Goal: Task Accomplishment & Management: Use online tool/utility

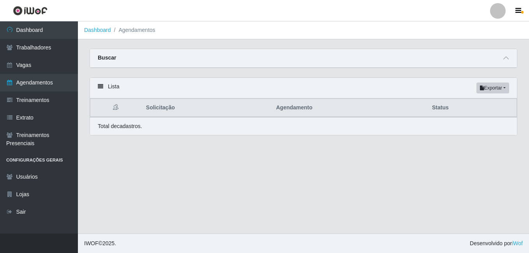
click at [115, 60] on div "Buscar" at bounding box center [303, 58] width 427 height 19
click at [502, 58] on span at bounding box center [505, 58] width 9 height 9
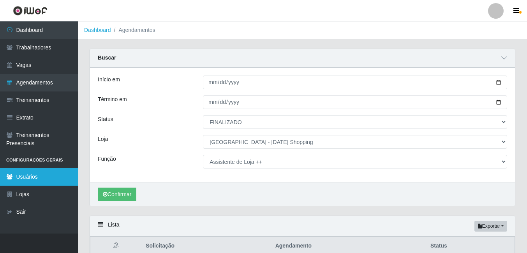
click at [28, 181] on link "Usuários" at bounding box center [39, 177] width 78 height 18
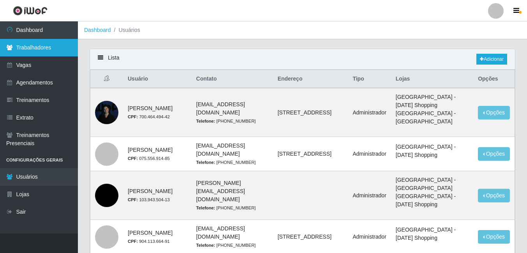
click at [29, 48] on link "Trabalhadores" at bounding box center [39, 48] width 78 height 18
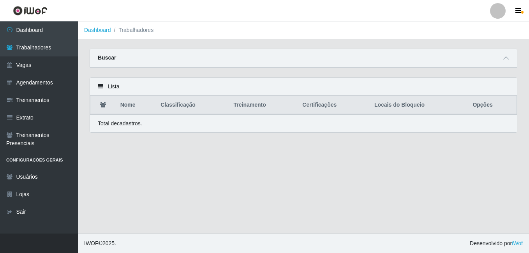
click at [138, 60] on div "Buscar" at bounding box center [303, 58] width 427 height 19
click at [512, 59] on div "Buscar" at bounding box center [303, 58] width 427 height 19
click at [502, 59] on span at bounding box center [505, 58] width 9 height 9
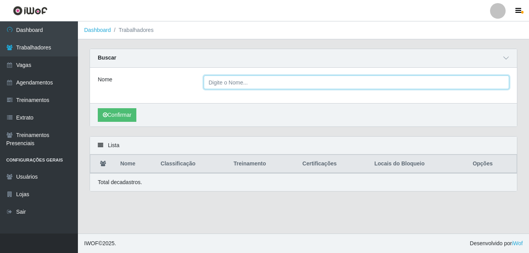
click at [241, 83] on input "Nome" at bounding box center [357, 83] width 306 height 14
type input "JULIANE CAMPOS"
click at [98, 108] on button "Confirmar" at bounding box center [117, 115] width 39 height 14
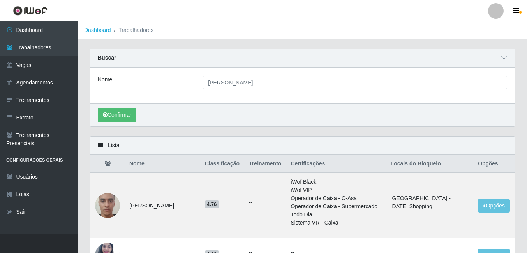
click at [119, 123] on div "Confirmar" at bounding box center [302, 114] width 425 height 23
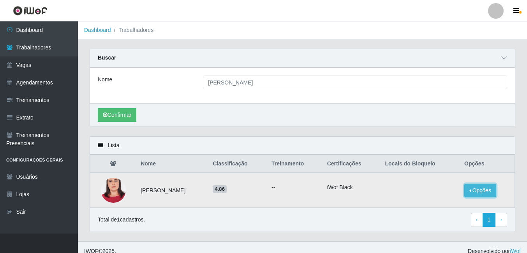
click at [482, 189] on button "Opções" at bounding box center [480, 191] width 32 height 14
click at [427, 197] on button "Bloquear - Loja" at bounding box center [431, 198] width 63 height 16
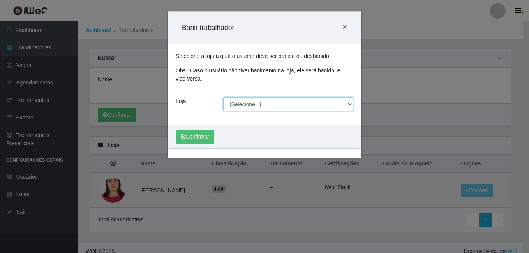
click at [240, 107] on select "[Selecione...] Rio Center - Natal Shopping" at bounding box center [288, 104] width 130 height 14
select select "471"
click at [223, 97] on select "[Selecione...] Rio Center - Natal Shopping" at bounding box center [288, 104] width 130 height 14
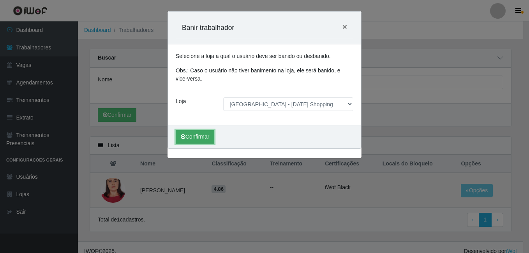
click at [190, 140] on button "Confirmar" at bounding box center [195, 137] width 39 height 14
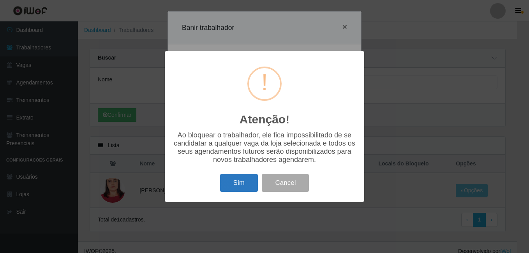
click at [237, 186] on button "Sim" at bounding box center [239, 183] width 38 height 18
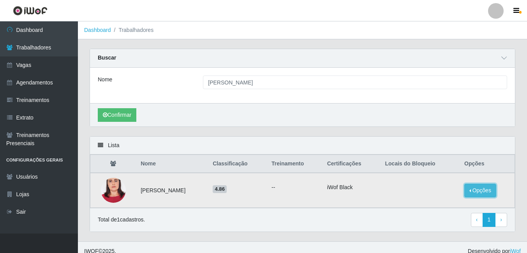
click at [496, 191] on button "Opções" at bounding box center [480, 191] width 32 height 14
click at [339, 193] on td "iWof Black" at bounding box center [351, 190] width 58 height 35
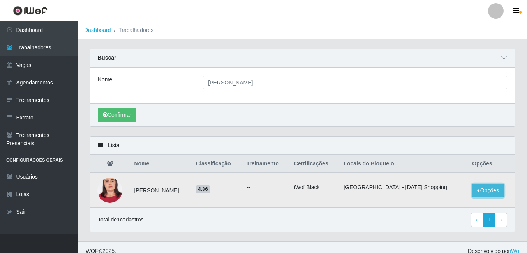
click at [497, 193] on button "Opções" at bounding box center [488, 191] width 32 height 14
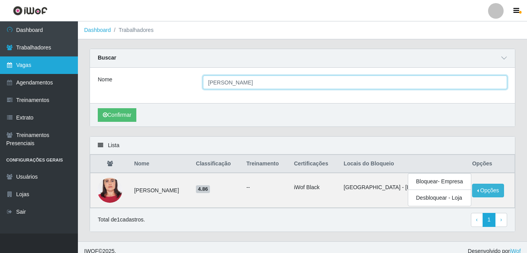
drag, startPoint x: 280, startPoint y: 81, endPoint x: 71, endPoint y: 71, distance: 209.2
click at [72, 74] on div "Dashboard Trabalhadores Vagas Agendamentos Treinamentos Extrato Treinamentos Pr…" at bounding box center [263, 131] width 527 height 220
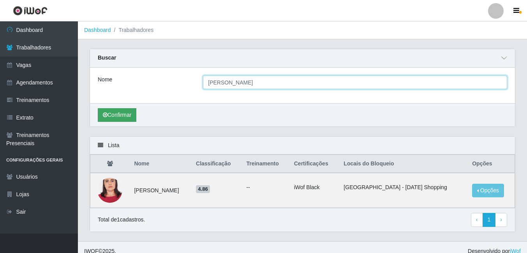
type input "IZABEL CRISTINA"
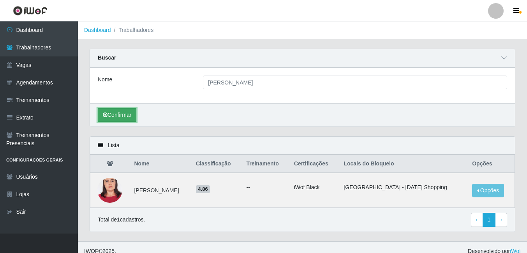
click at [109, 115] on button "Confirmar" at bounding box center [117, 115] width 39 height 14
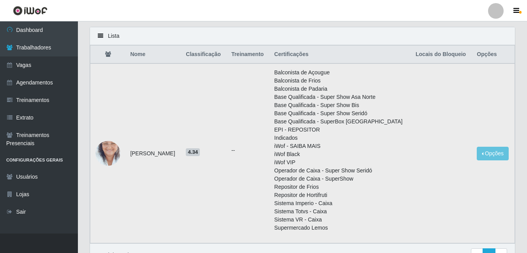
scroll to position [117, 0]
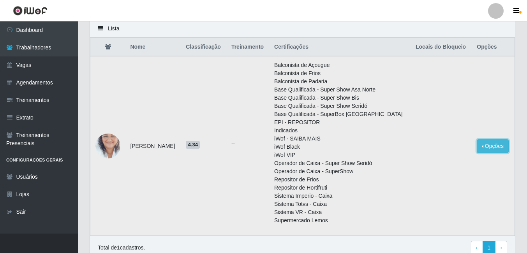
click at [492, 146] on button "Opções" at bounding box center [492, 146] width 32 height 14
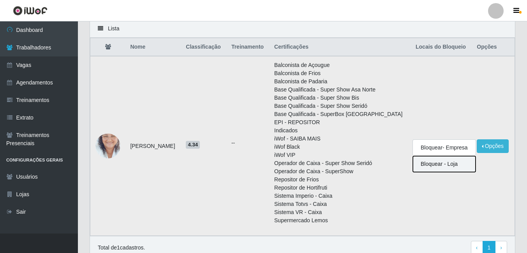
click at [449, 162] on button "Bloquear - Loja" at bounding box center [444, 164] width 63 height 16
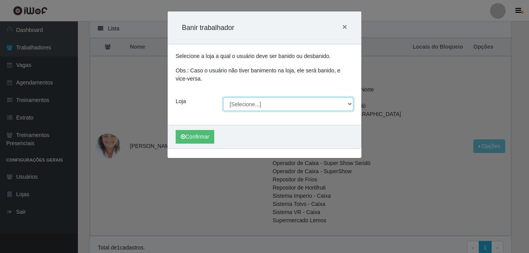
click at [237, 103] on select "[Selecione...] Rio Center - Natal Shopping" at bounding box center [288, 104] width 130 height 14
select select "471"
click at [223, 97] on select "[Selecione...] Rio Center - Natal Shopping" at bounding box center [288, 104] width 130 height 14
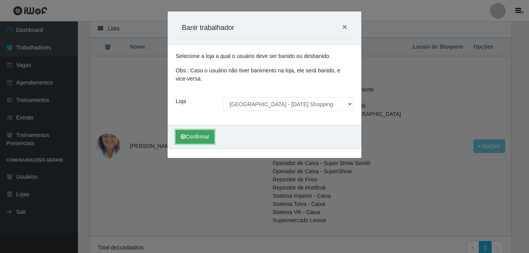
click at [208, 135] on button "Confirmar" at bounding box center [195, 137] width 39 height 14
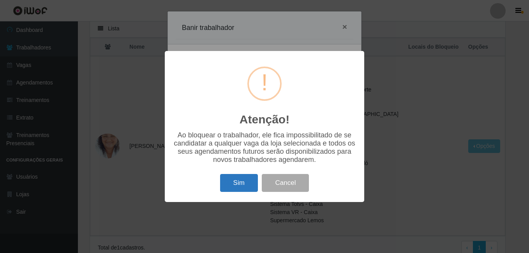
click at [237, 184] on button "Sim" at bounding box center [239, 183] width 38 height 18
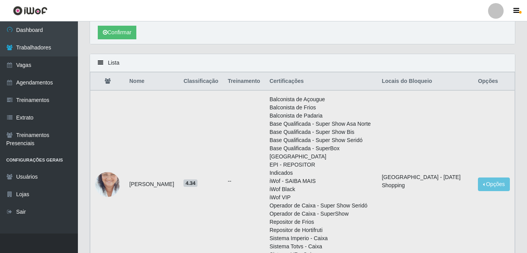
scroll to position [153, 0]
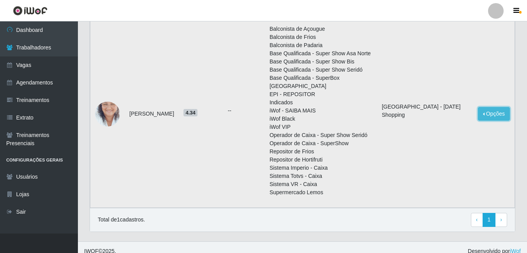
click at [479, 107] on button "Opções" at bounding box center [494, 114] width 32 height 14
click at [112, 106] on img at bounding box center [107, 114] width 25 height 44
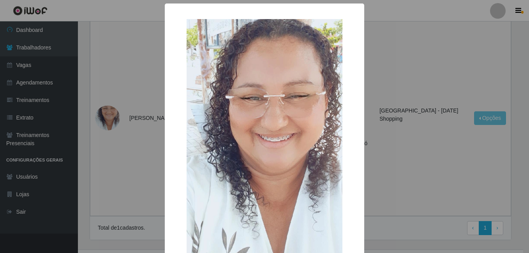
click at [134, 158] on div "× OK Cancel" at bounding box center [264, 126] width 529 height 253
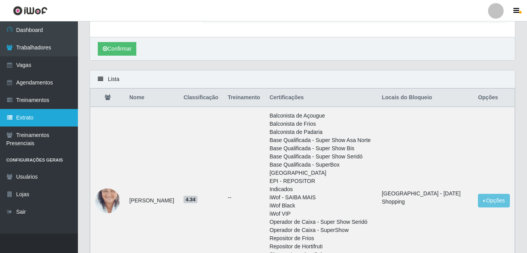
scroll to position [0, 0]
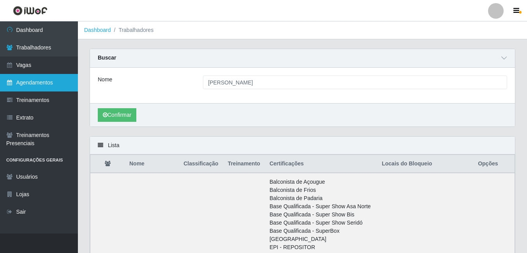
click at [44, 84] on link "Agendamentos" at bounding box center [39, 83] width 78 height 18
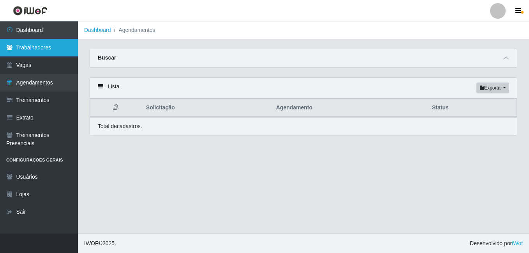
click at [35, 53] on link "Trabalhadores" at bounding box center [39, 48] width 78 height 18
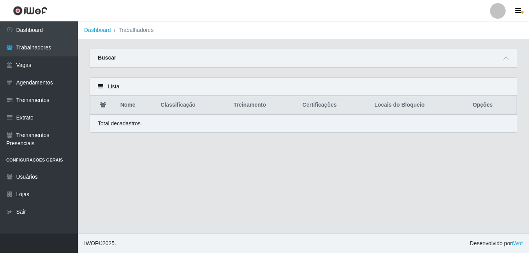
drag, startPoint x: 502, startPoint y: 60, endPoint x: 445, endPoint y: 60, distance: 56.8
click at [503, 60] on span at bounding box center [505, 58] width 9 height 9
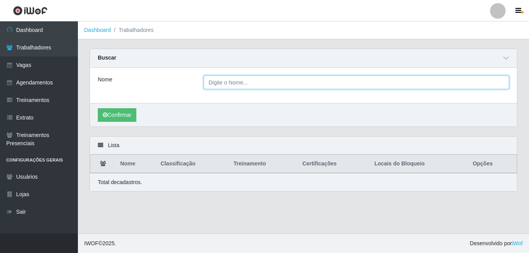
click at [236, 85] on input "Nome" at bounding box center [357, 83] width 306 height 14
type input "ROCHEL"
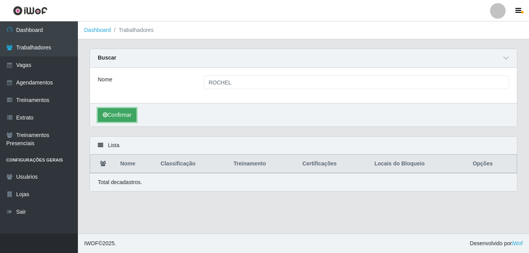
click at [123, 116] on button "Confirmar" at bounding box center [117, 115] width 39 height 14
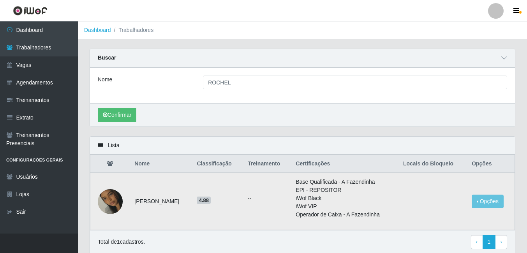
click at [114, 206] on img at bounding box center [110, 201] width 25 height 44
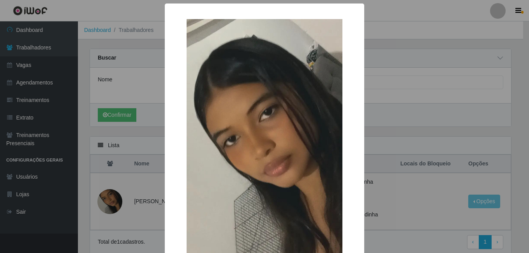
click at [129, 199] on div "× OK Cancel" at bounding box center [264, 126] width 529 height 253
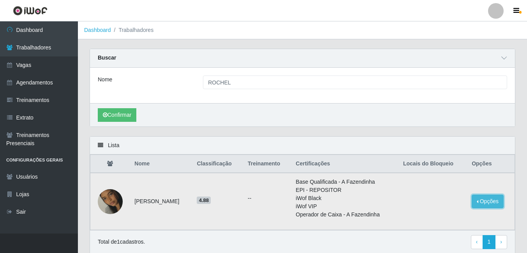
click at [490, 199] on button "Opções" at bounding box center [487, 202] width 32 height 14
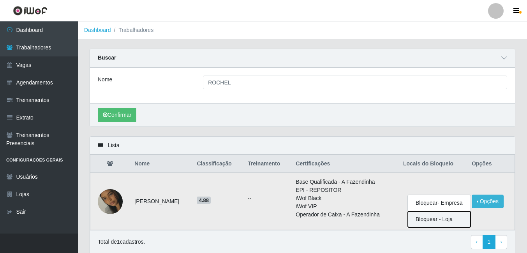
click at [448, 218] on button "Bloquear - Loja" at bounding box center [439, 219] width 63 height 16
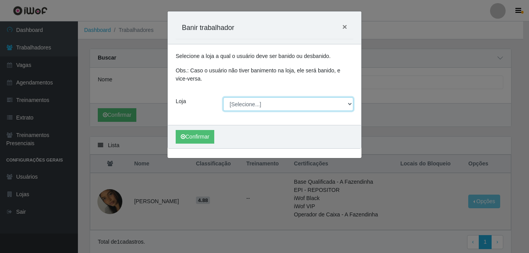
click at [240, 107] on select "[Selecione...] Rio Center - Natal Shopping" at bounding box center [288, 104] width 130 height 14
select select "471"
click at [223, 97] on select "[Selecione...] Rio Center - Natal Shopping" at bounding box center [288, 104] width 130 height 14
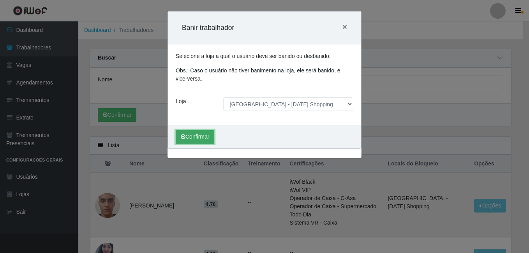
click at [188, 136] on button "Confirmar" at bounding box center [195, 137] width 39 height 14
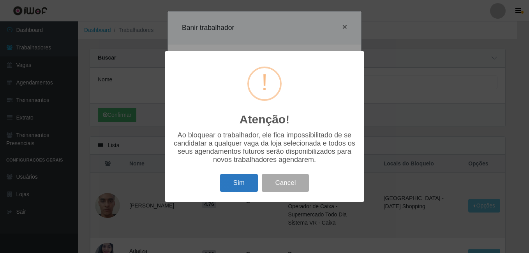
click at [241, 181] on button "Sim" at bounding box center [239, 183] width 38 height 18
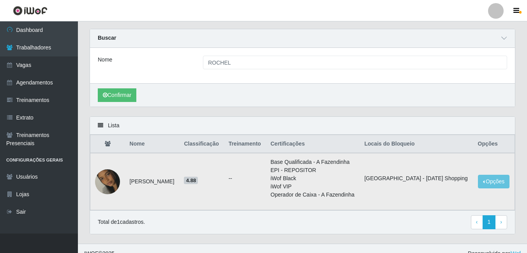
scroll to position [30, 0]
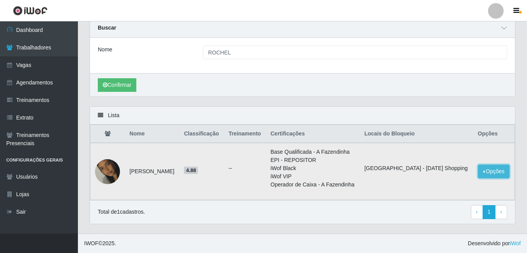
click at [488, 170] on button "Opções" at bounding box center [494, 172] width 32 height 14
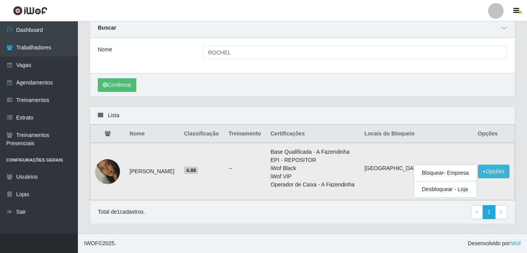
drag, startPoint x: 399, startPoint y: 211, endPoint x: 368, endPoint y: 193, distance: 35.7
click at [399, 211] on div "Total de 1 cadastros. ‹ Previous 1 › Next" at bounding box center [302, 212] width 409 height 14
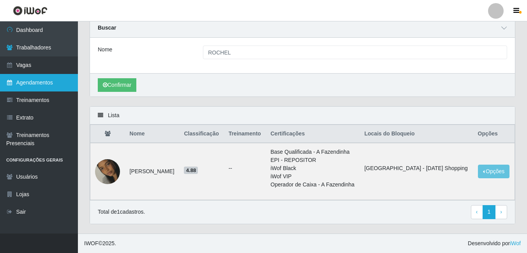
click at [36, 84] on link "Agendamentos" at bounding box center [39, 83] width 78 height 18
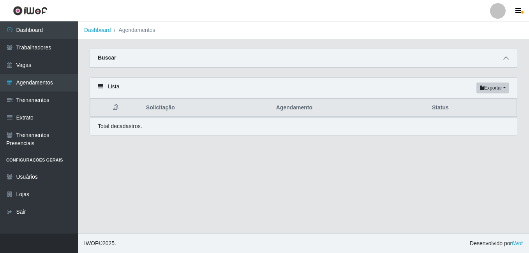
click at [509, 57] on span at bounding box center [505, 58] width 9 height 9
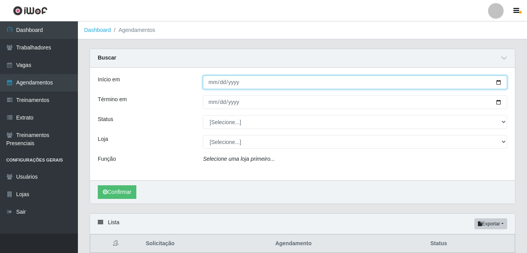
click at [216, 83] on input "Início em" at bounding box center [355, 83] width 304 height 14
click at [495, 82] on input "Início em" at bounding box center [355, 83] width 304 height 14
type input "[DATE]"
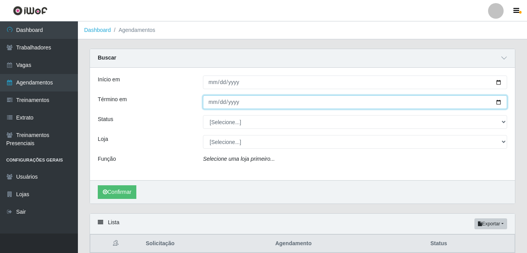
click at [501, 102] on input "Término em" at bounding box center [355, 102] width 304 height 14
type input "[DATE]"
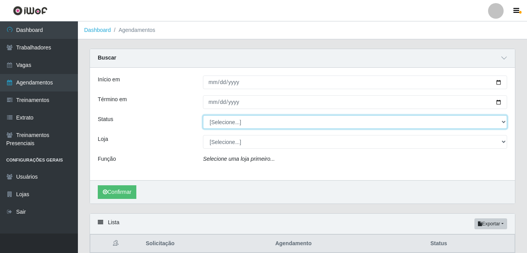
click at [235, 124] on select "[Selecione...] AGENDADO AGUARDANDO LIBERAR EM ANDAMENTO EM REVISÃO FINALIZADO C…" at bounding box center [355, 122] width 304 height 14
select select "AGENDADO"
click at [203, 116] on select "[Selecione...] AGENDADO AGUARDANDO LIBERAR EM ANDAMENTO EM REVISÃO FINALIZADO C…" at bounding box center [355, 122] width 304 height 14
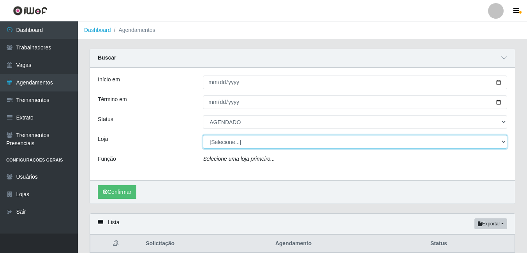
click at [230, 144] on select "[Selecione...] Rio Center - Natal Shopping" at bounding box center [355, 142] width 304 height 14
click at [203, 135] on select "[Selecione...] Rio Center - Natal Shopping" at bounding box center [355, 142] width 304 height 14
click at [223, 143] on select "[Selecione...] Rio Center - Natal Shopping" at bounding box center [355, 142] width 304 height 14
select select "471"
click at [203, 135] on select "[Selecione...] Rio Center - Natal Shopping" at bounding box center [355, 142] width 304 height 14
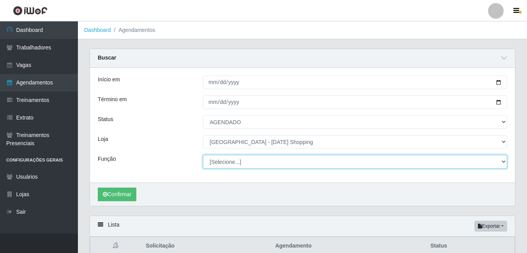
click at [224, 161] on select "[Selecione...] ASG ASG + ASG ++ Assistente de Loja Assistente de Loja + Assiste…" at bounding box center [355, 162] width 304 height 14
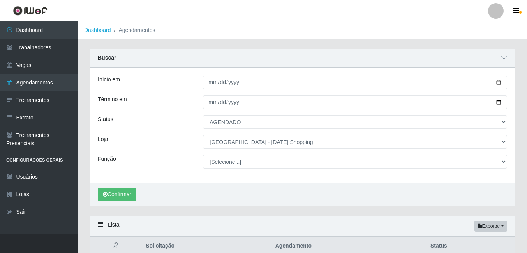
click at [159, 127] on div "Status" at bounding box center [144, 122] width 105 height 14
click at [121, 197] on button "Confirmar" at bounding box center [117, 195] width 39 height 14
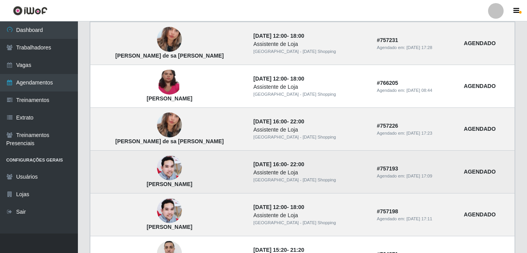
scroll to position [234, 0]
click at [171, 168] on img at bounding box center [169, 167] width 25 height 25
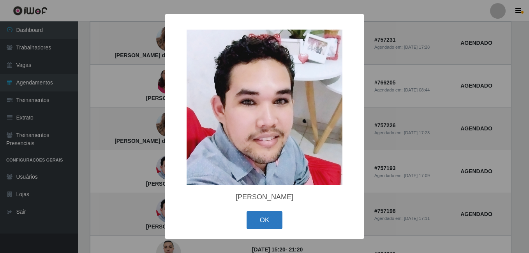
click at [273, 219] on button "OK" at bounding box center [264, 220] width 36 height 18
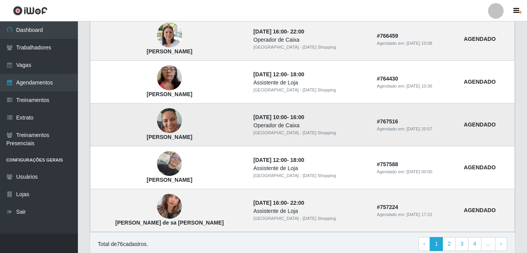
scroll to position [698, 0]
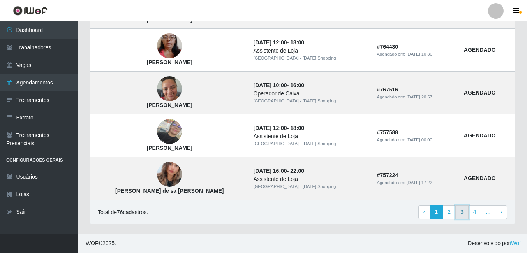
click at [462, 211] on link "3" at bounding box center [461, 212] width 13 height 14
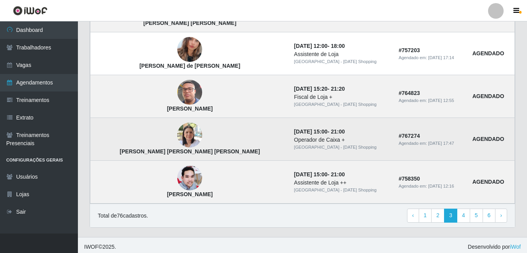
scroll to position [560, 0]
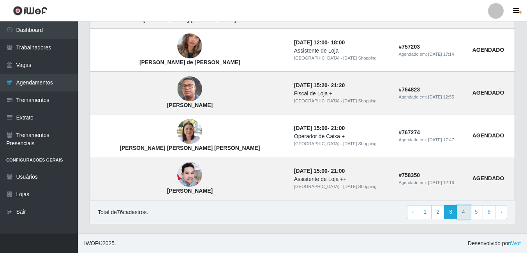
click at [464, 212] on link "4" at bounding box center [463, 212] width 13 height 14
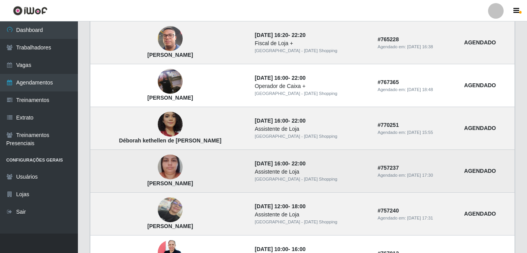
scroll to position [272, 0]
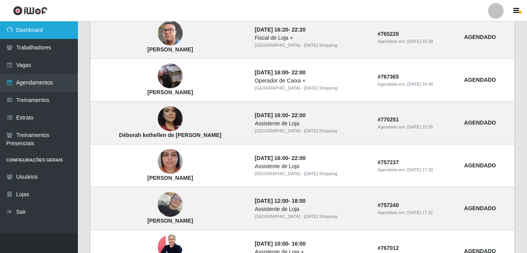
click at [25, 31] on link "Dashboard" at bounding box center [39, 30] width 78 height 18
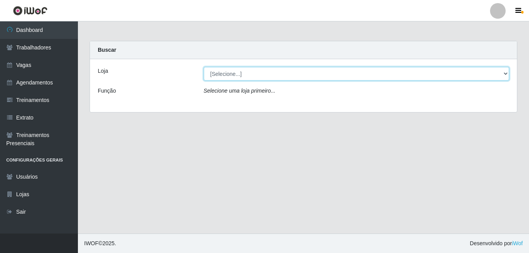
click at [218, 74] on select "[Selecione...] Rio Center - Natal Shopping" at bounding box center [357, 74] width 306 height 14
select select "471"
click at [204, 67] on select "[Selecione...] Rio Center - Natal Shopping" at bounding box center [357, 74] width 306 height 14
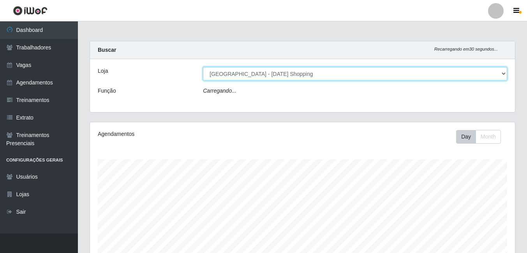
scroll to position [162, 425]
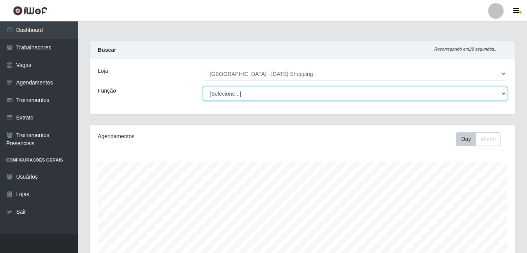
click at [234, 99] on select "[Selecione...] ASG ASG + ASG ++ Assistente de Loja Assistente de Loja + Assiste…" at bounding box center [355, 94] width 304 height 14
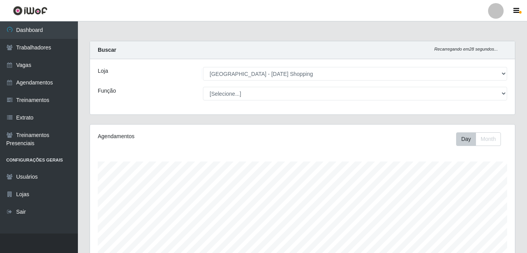
click at [165, 129] on div "Agendamentos Day Month" at bounding box center [302, 206] width 425 height 162
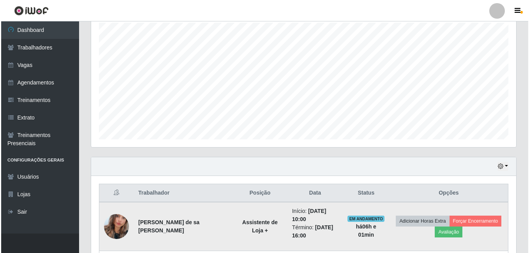
scroll to position [272, 0]
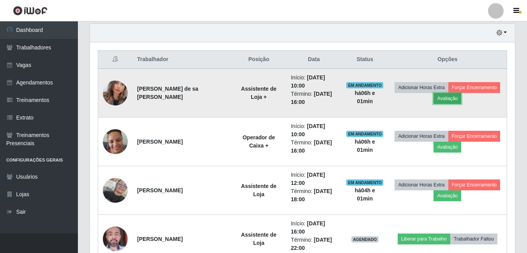
click at [448, 97] on button "Avaliação" at bounding box center [447, 98] width 28 height 11
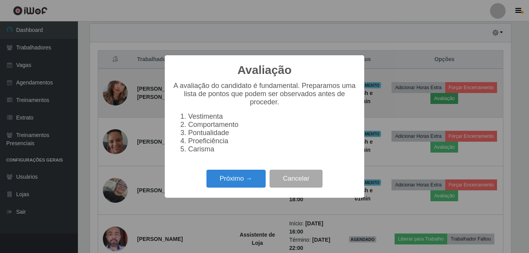
scroll to position [162, 421]
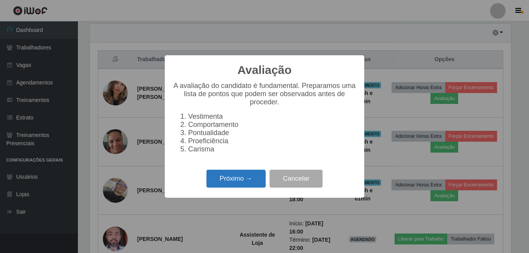
click at [237, 183] on button "Próximo →" at bounding box center [235, 179] width 59 height 18
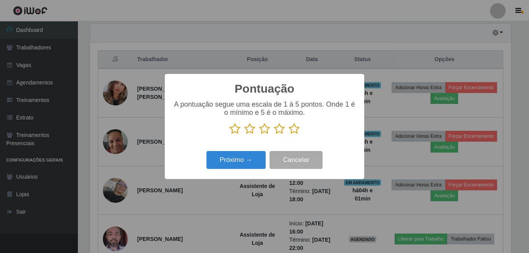
scroll to position [389080, 388821]
click at [295, 127] on icon at bounding box center [293, 129] width 11 height 12
click at [288, 135] on input "radio" at bounding box center [288, 135] width 0 height 0
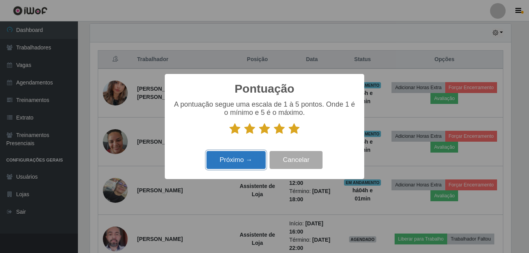
click at [240, 156] on button "Próximo →" at bounding box center [235, 160] width 59 height 18
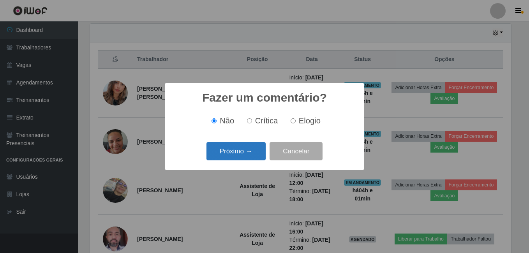
click at [242, 154] on button "Próximo →" at bounding box center [235, 151] width 59 height 18
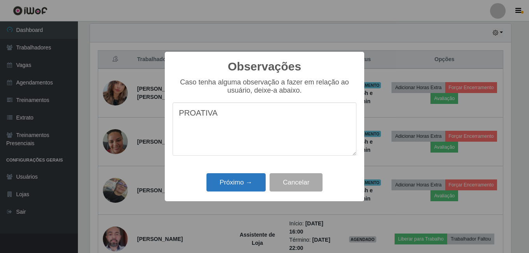
type textarea "PROATIVA"
click at [250, 183] on button "Próximo →" at bounding box center [235, 182] width 59 height 18
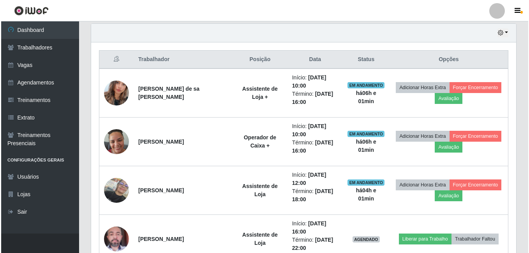
scroll to position [162, 425]
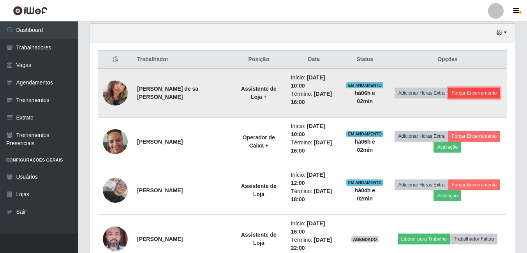
click at [470, 90] on button "Forçar Encerramento" at bounding box center [474, 93] width 52 height 11
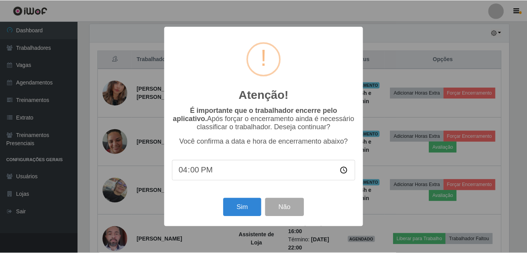
scroll to position [162, 421]
click at [242, 207] on button "Sim" at bounding box center [243, 207] width 38 height 18
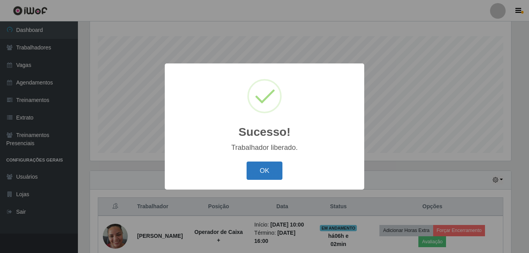
click at [255, 174] on button "OK" at bounding box center [264, 171] width 36 height 18
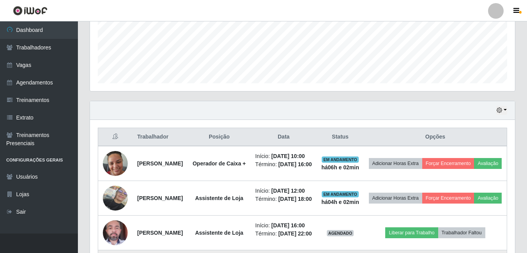
scroll to position [320, 0]
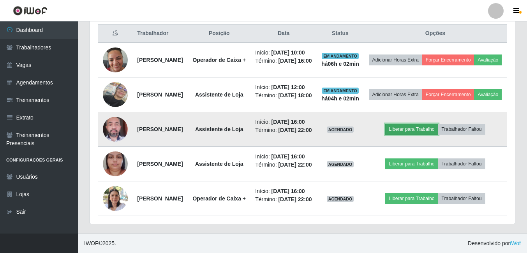
click at [417, 135] on button "Liberar para Trabalho" at bounding box center [411, 129] width 53 height 11
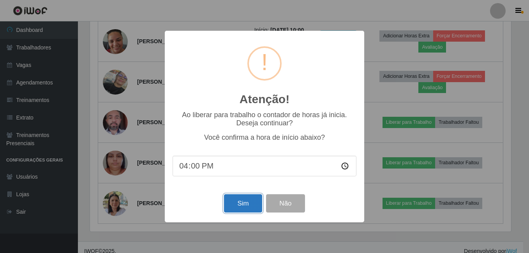
click at [244, 209] on button "Sim" at bounding box center [243, 203] width 38 height 18
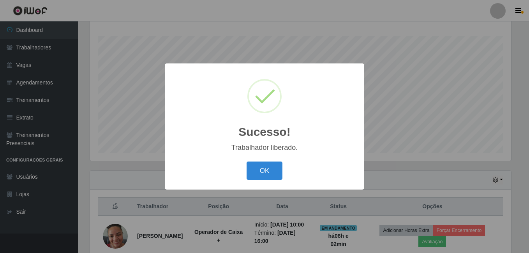
click at [246, 162] on button "OK" at bounding box center [264, 171] width 36 height 18
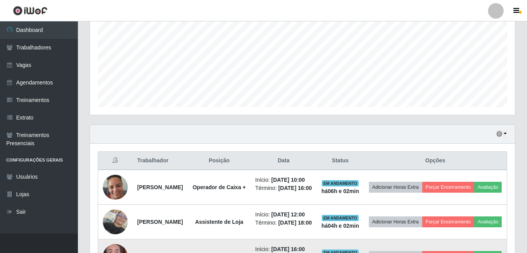
scroll to position [0, 0]
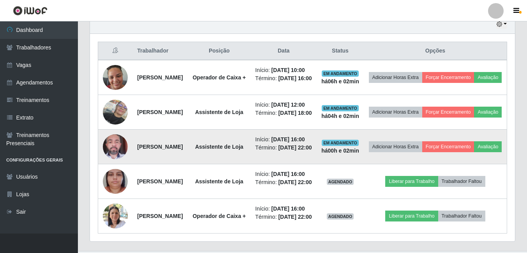
click at [122, 163] on img at bounding box center [115, 146] width 25 height 33
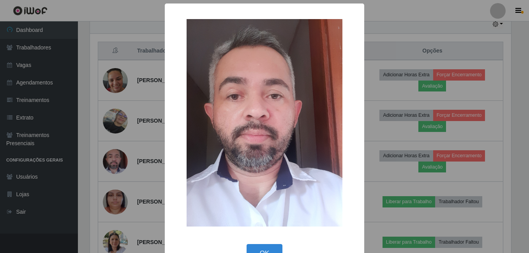
click at [134, 185] on div "× OK Cancel" at bounding box center [264, 126] width 529 height 253
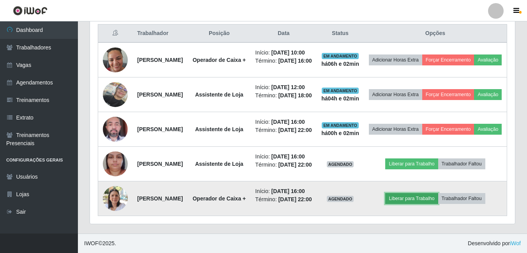
click at [433, 194] on button "Liberar para Trabalho" at bounding box center [411, 198] width 53 height 11
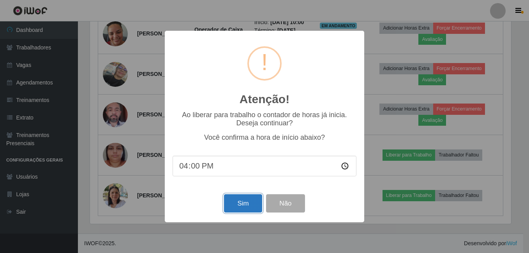
click at [245, 209] on button "Sim" at bounding box center [243, 203] width 38 height 18
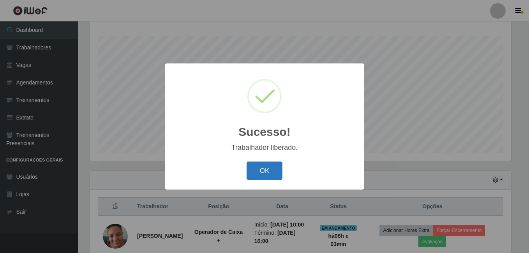
click at [262, 175] on button "OK" at bounding box center [264, 171] width 36 height 18
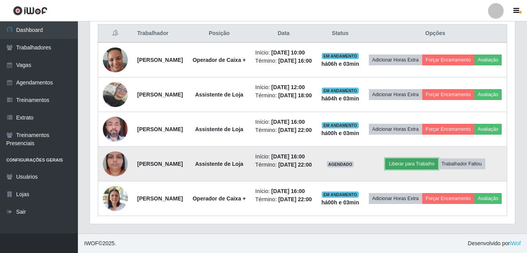
click at [416, 158] on button "Liberar para Trabalho" at bounding box center [411, 163] width 53 height 11
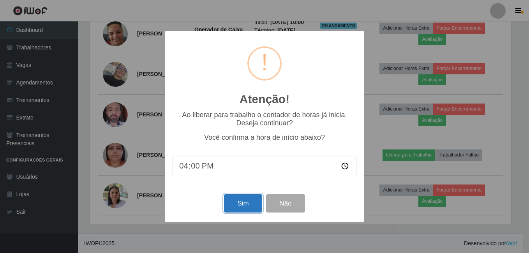
click at [249, 203] on button "Sim" at bounding box center [243, 203] width 38 height 18
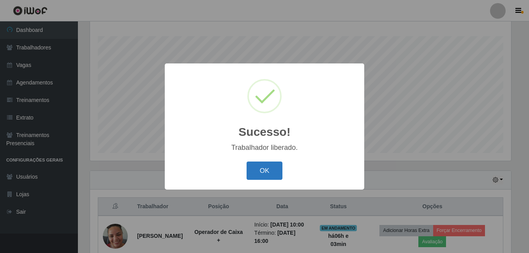
click at [271, 175] on button "OK" at bounding box center [264, 171] width 36 height 18
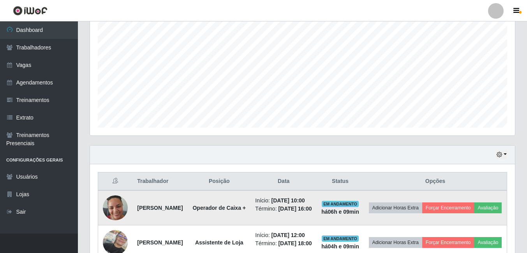
scroll to position [164, 0]
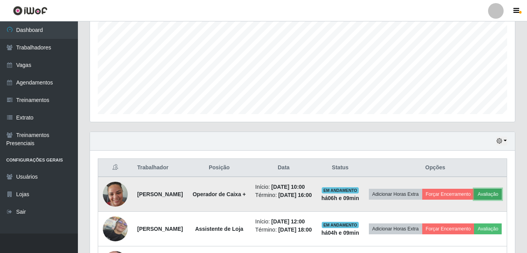
click at [474, 200] on button "Avaliação" at bounding box center [488, 194] width 28 height 11
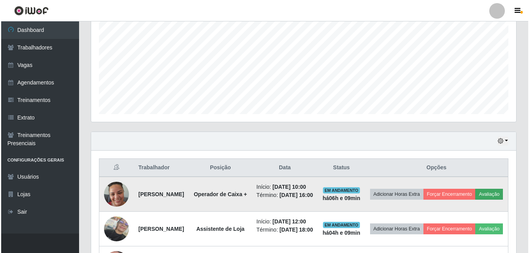
scroll to position [162, 421]
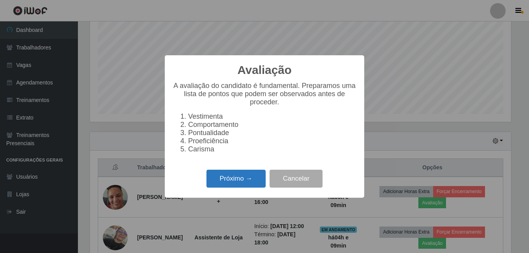
click at [222, 185] on button "Próximo →" at bounding box center [235, 179] width 59 height 18
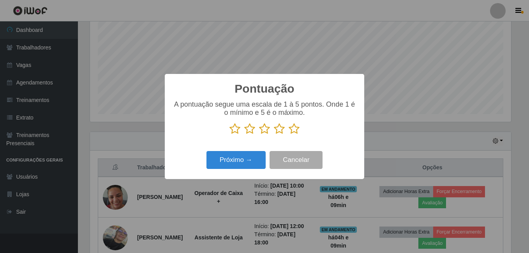
scroll to position [389080, 388821]
click at [227, 161] on button "Próximo →" at bounding box center [235, 160] width 59 height 18
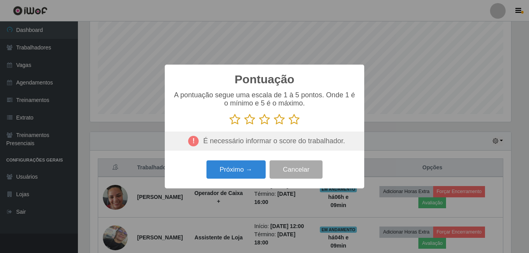
click at [292, 119] on icon at bounding box center [293, 120] width 11 height 12
click at [288, 125] on input "radio" at bounding box center [288, 125] width 0 height 0
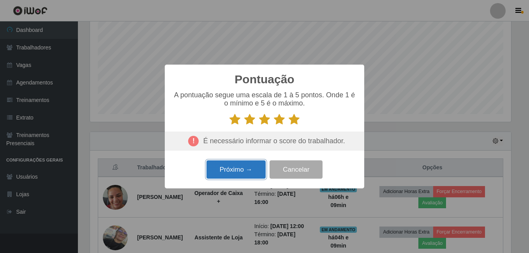
click at [231, 173] on button "Próximo →" at bounding box center [235, 169] width 59 height 18
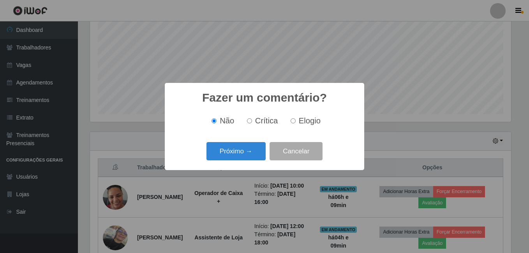
click at [293, 122] on input "Elogio" at bounding box center [292, 120] width 5 height 5
radio input "true"
click at [240, 150] on button "Próximo →" at bounding box center [235, 151] width 59 height 18
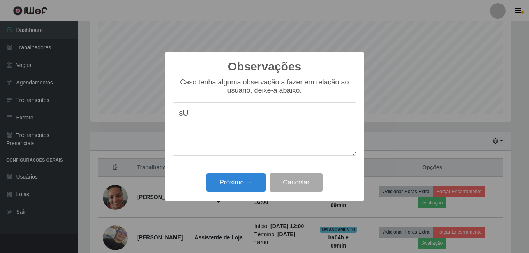
type textarea "s"
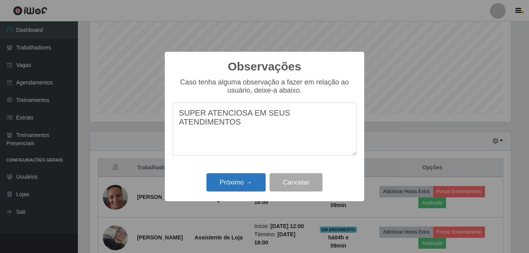
type textarea "SUPER ATENCIOSA EM SEUS ATENDIMENTOS"
click at [231, 182] on button "Próximo →" at bounding box center [235, 182] width 59 height 18
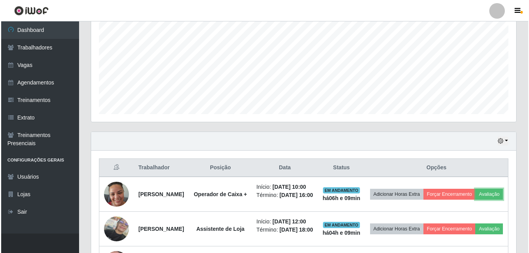
scroll to position [162, 425]
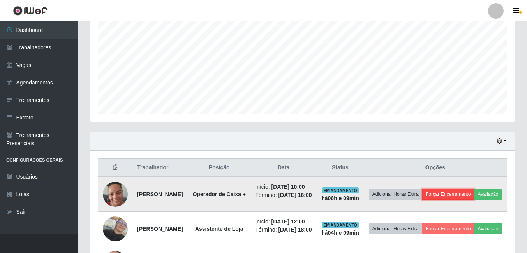
click at [474, 191] on button "Forçar Encerramento" at bounding box center [448, 194] width 52 height 11
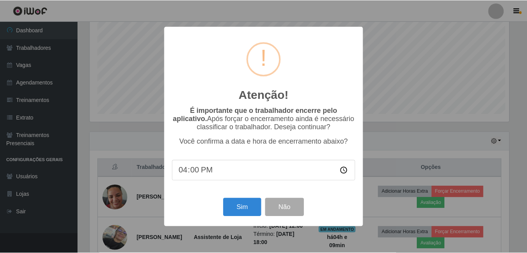
scroll to position [162, 421]
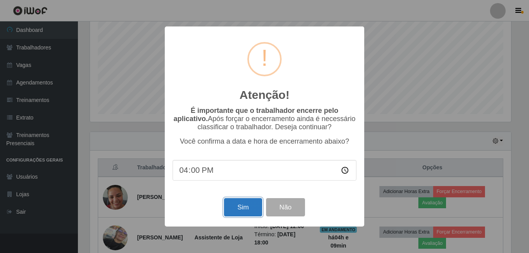
click at [247, 211] on button "Sim" at bounding box center [243, 207] width 38 height 18
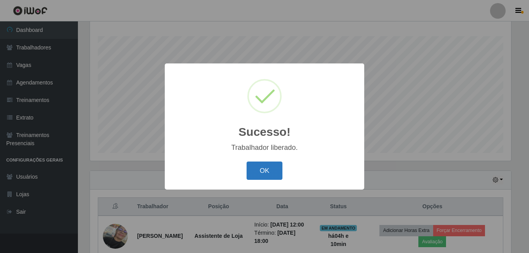
click at [270, 171] on button "OK" at bounding box center [264, 171] width 36 height 18
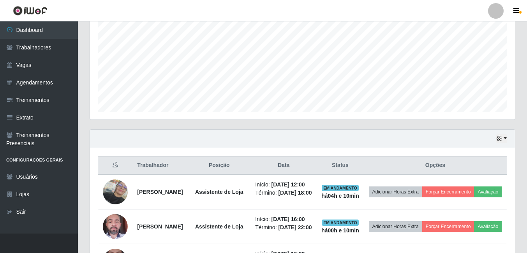
scroll to position [164, 0]
